Goal: Task Accomplishment & Management: Complete application form

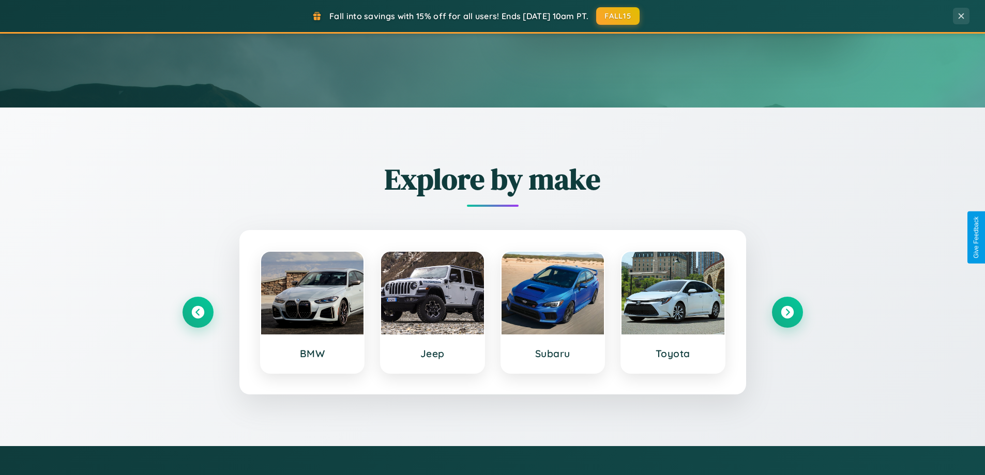
scroll to position [711, 0]
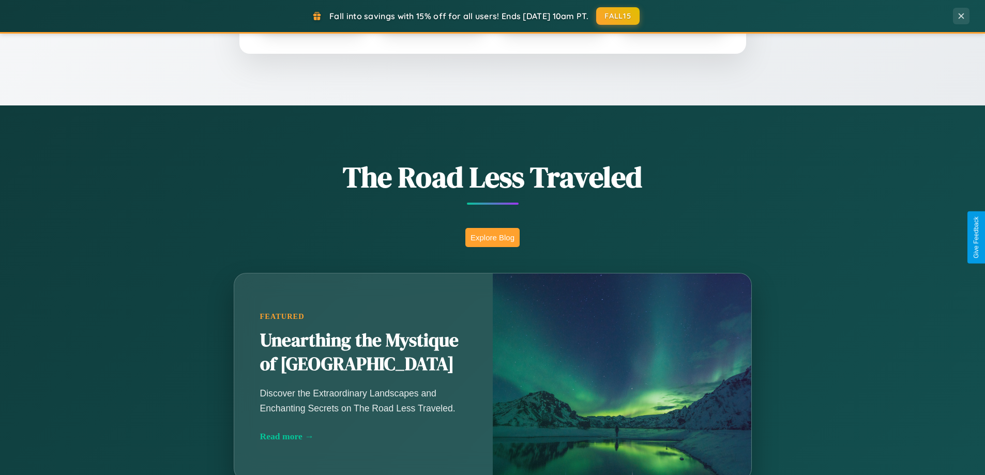
click at [492, 237] on button "Explore Blog" at bounding box center [492, 237] width 54 height 19
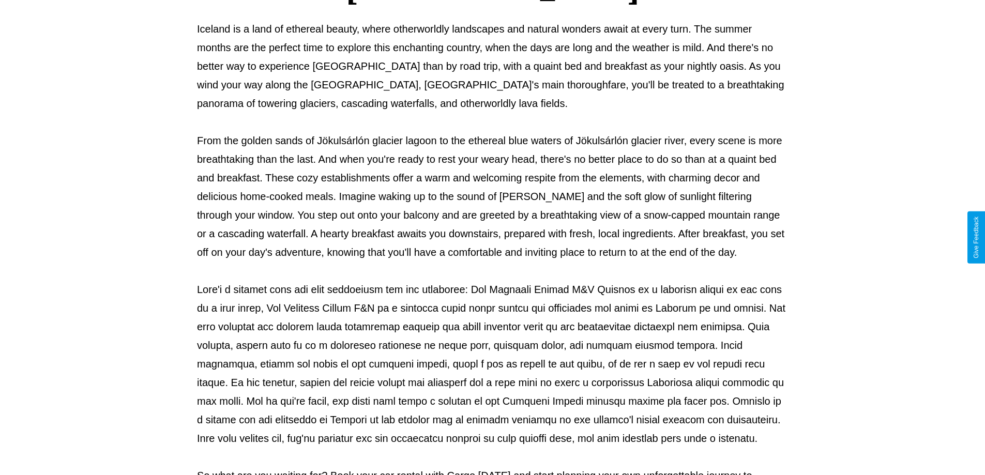
scroll to position [334, 0]
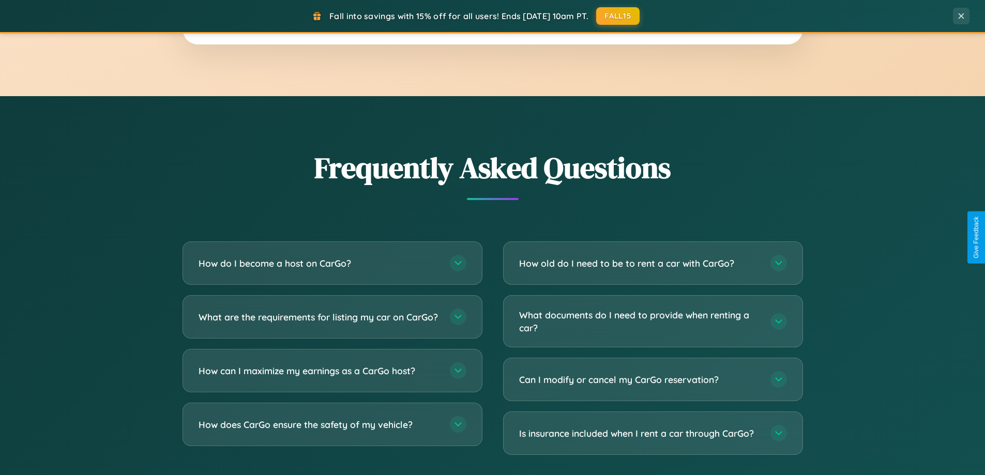
scroll to position [1989, 0]
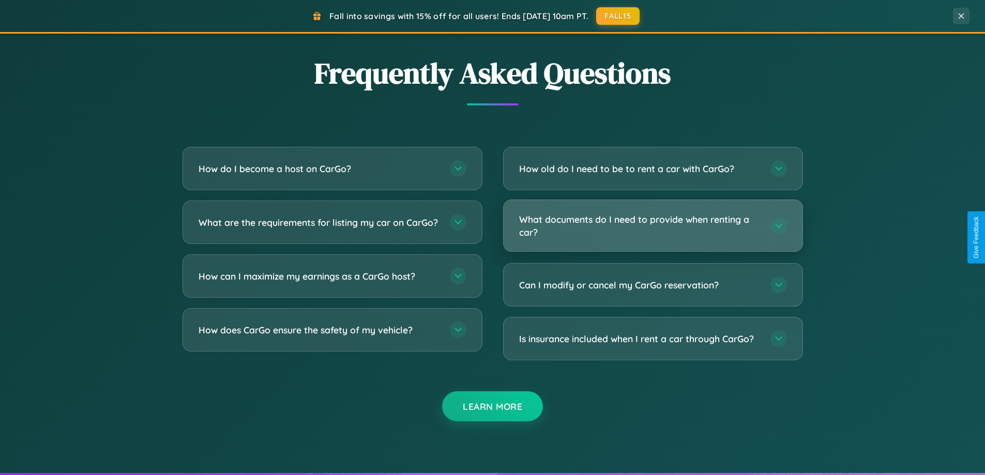
click at [652, 226] on h3 "What documents do I need to provide when renting a car?" at bounding box center [639, 225] width 241 height 25
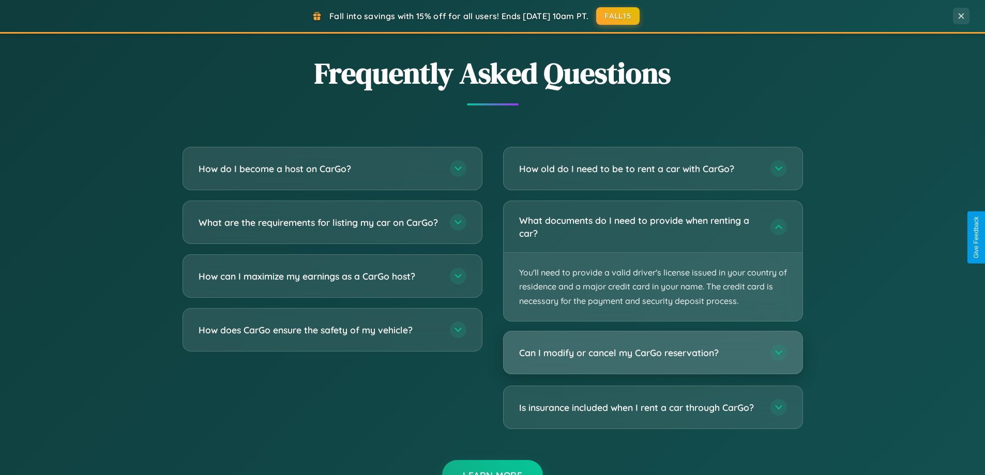
click at [652, 353] on h3 "Can I modify or cancel my CarGo reservation?" at bounding box center [639, 352] width 241 height 13
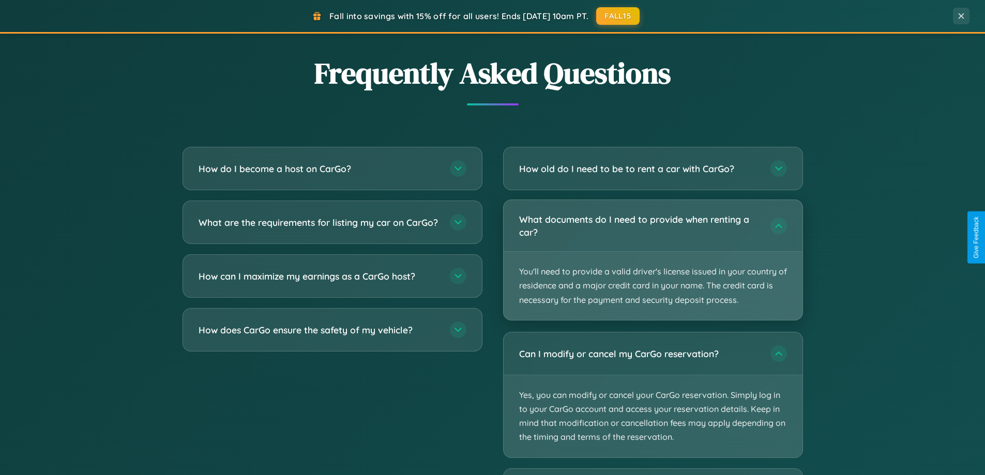
click at [652, 260] on p "You'll need to provide a valid driver's license issued in your country of resid…" at bounding box center [652, 286] width 299 height 68
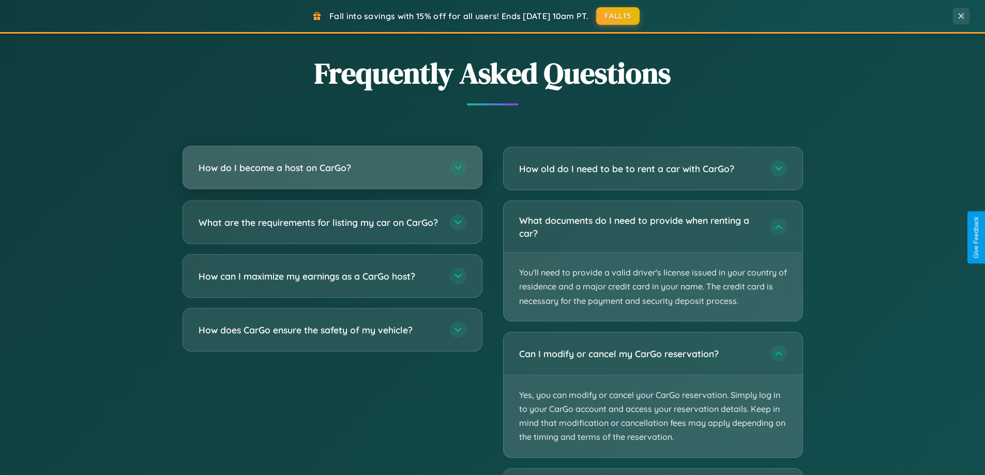
click at [332, 167] on h3 "How do I become a host on CarGo?" at bounding box center [318, 167] width 241 height 13
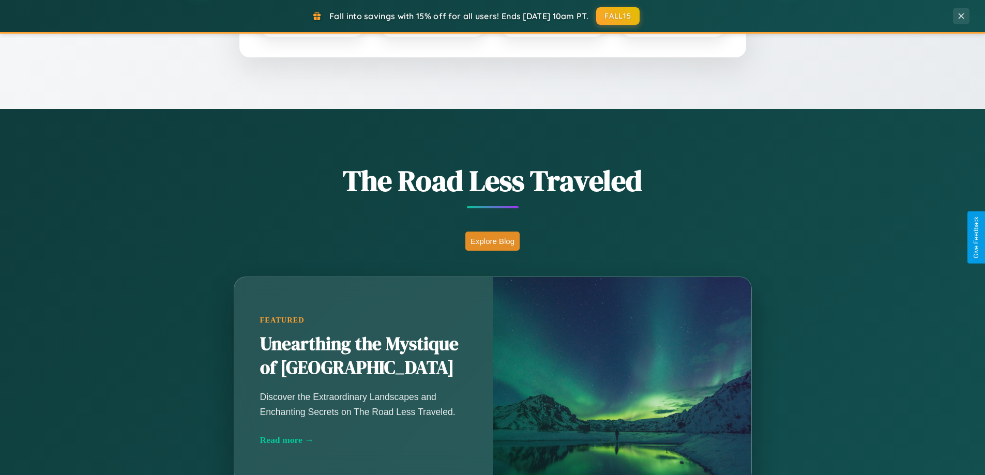
scroll to position [446, 0]
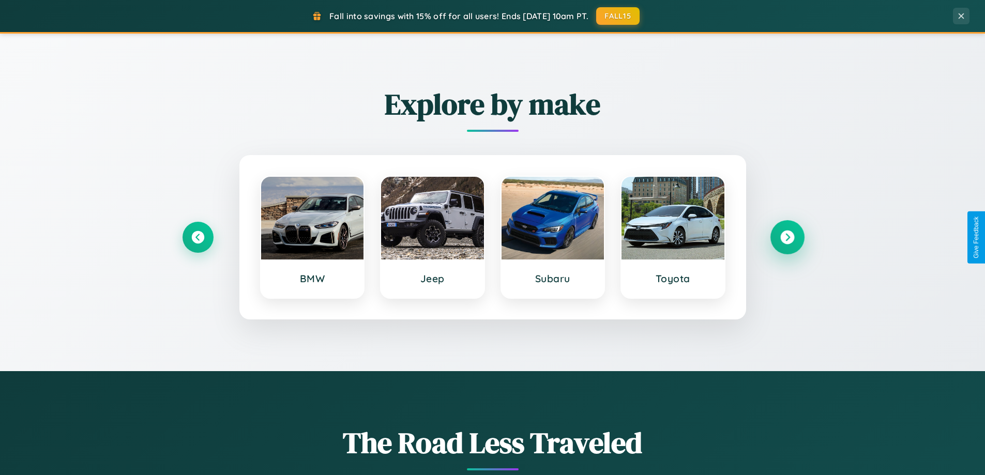
click at [787, 237] on icon at bounding box center [787, 238] width 14 height 14
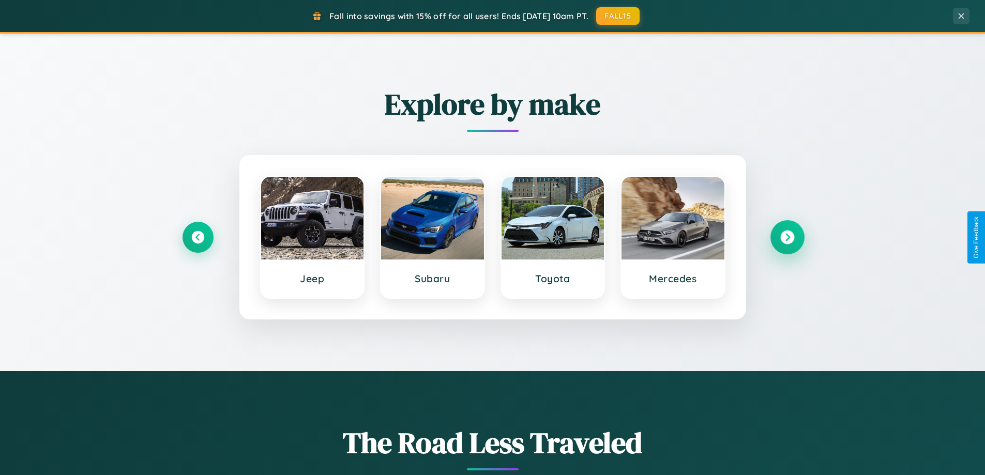
click at [787, 237] on icon at bounding box center [787, 238] width 14 height 14
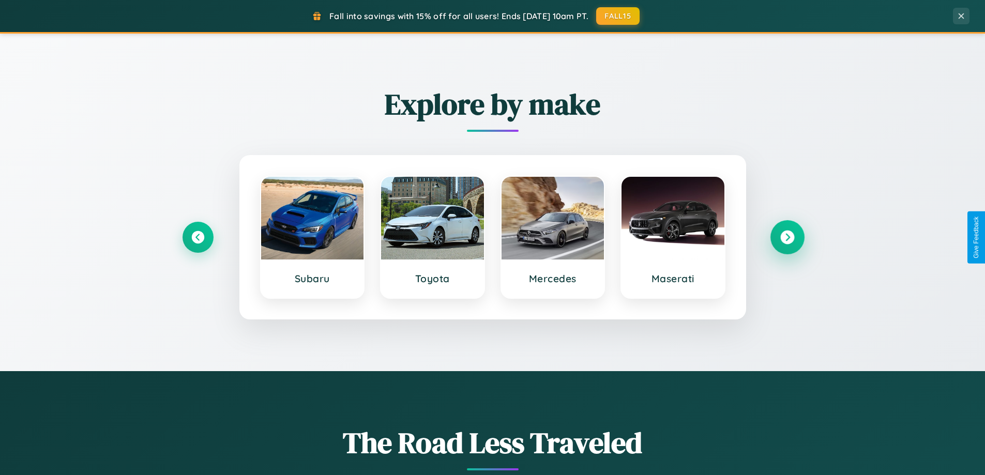
click at [787, 237] on icon at bounding box center [787, 238] width 14 height 14
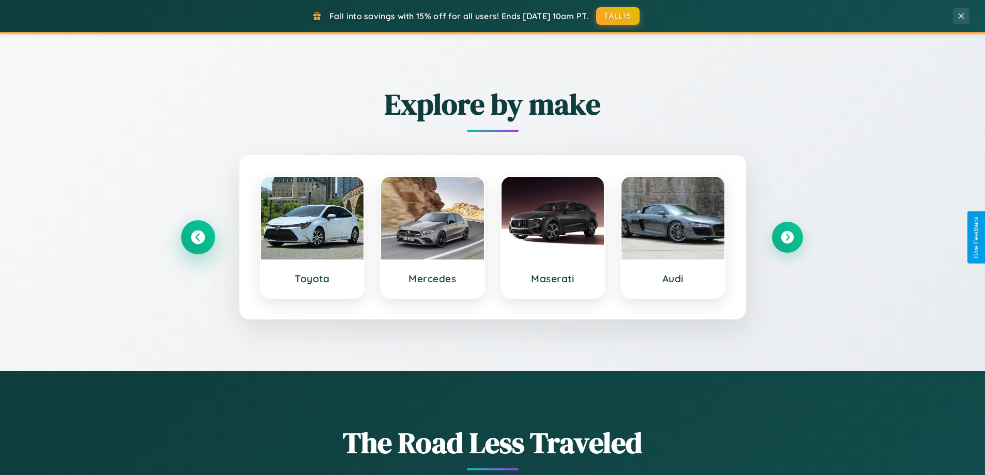
click at [197, 237] on icon at bounding box center [198, 238] width 14 height 14
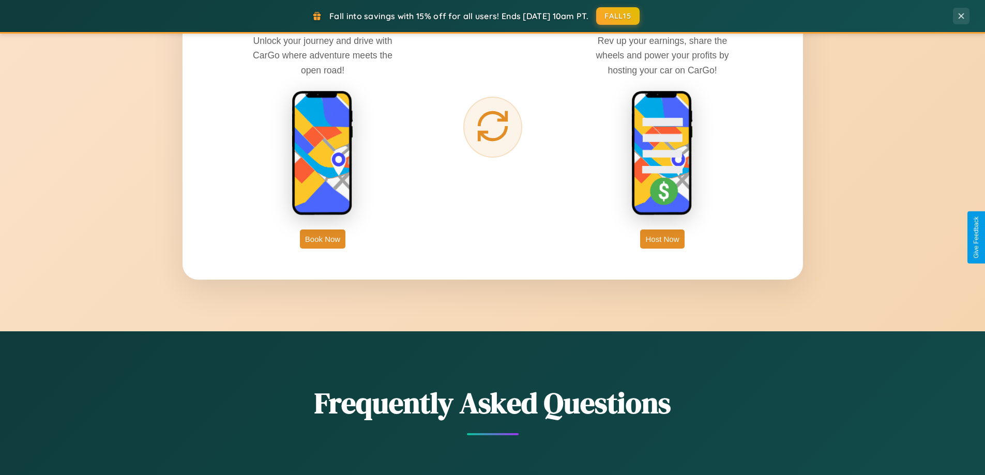
scroll to position [1661, 0]
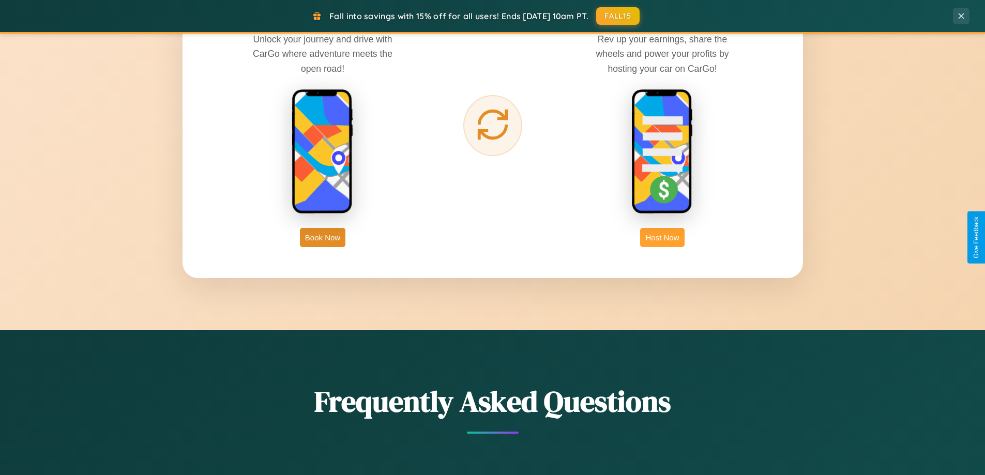
click at [662, 237] on button "Host Now" at bounding box center [662, 237] width 44 height 19
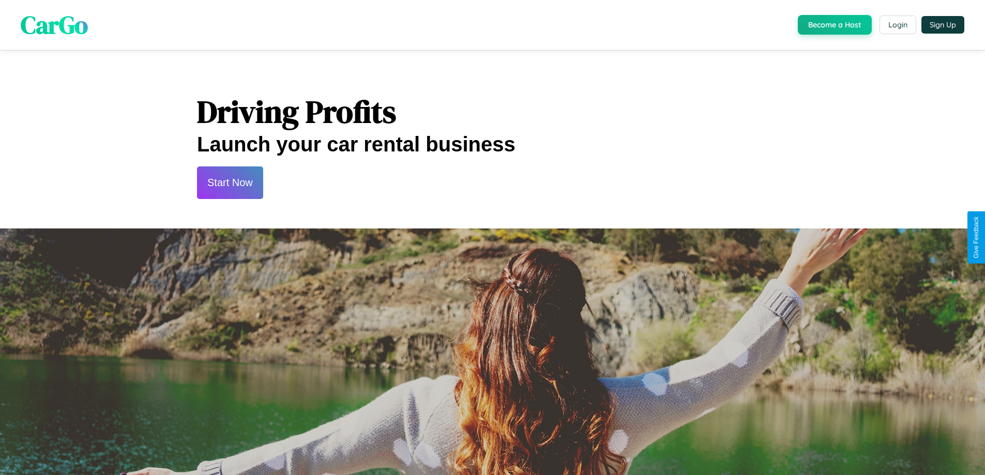
click at [230, 182] on button "Start Now" at bounding box center [230, 182] width 66 height 33
